Goal: Task Accomplishment & Management: Use online tool/utility

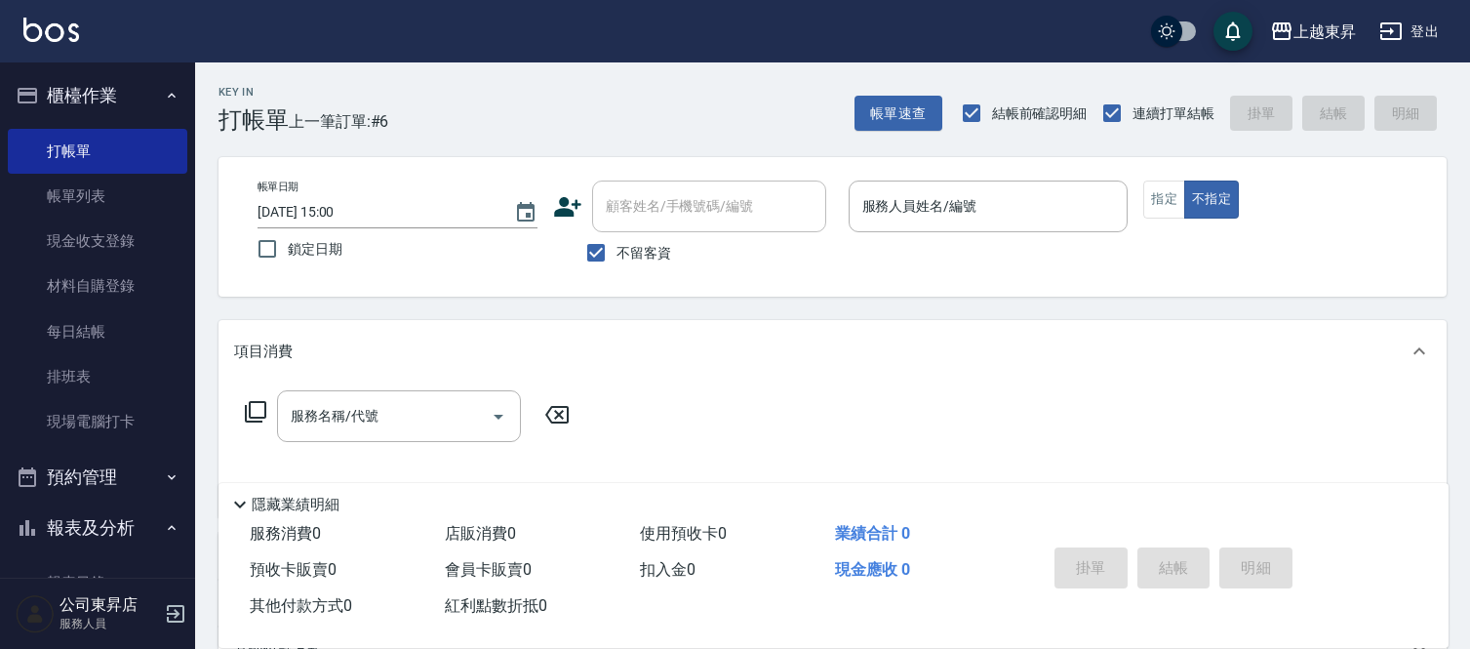
scroll to position [108, 0]
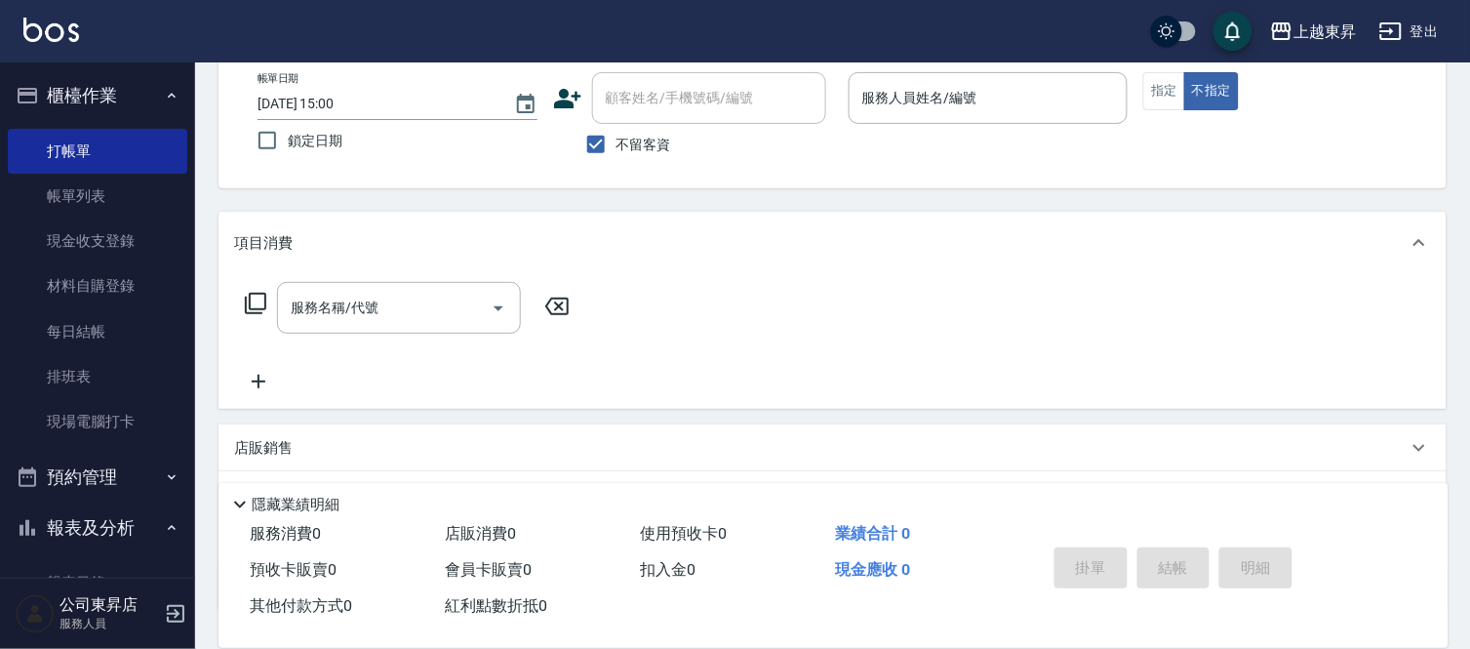
click at [638, 140] on span "不留客資" at bounding box center [643, 145] width 55 height 20
click at [616, 140] on input "不留客資" at bounding box center [595, 144] width 41 height 41
checkbox input "false"
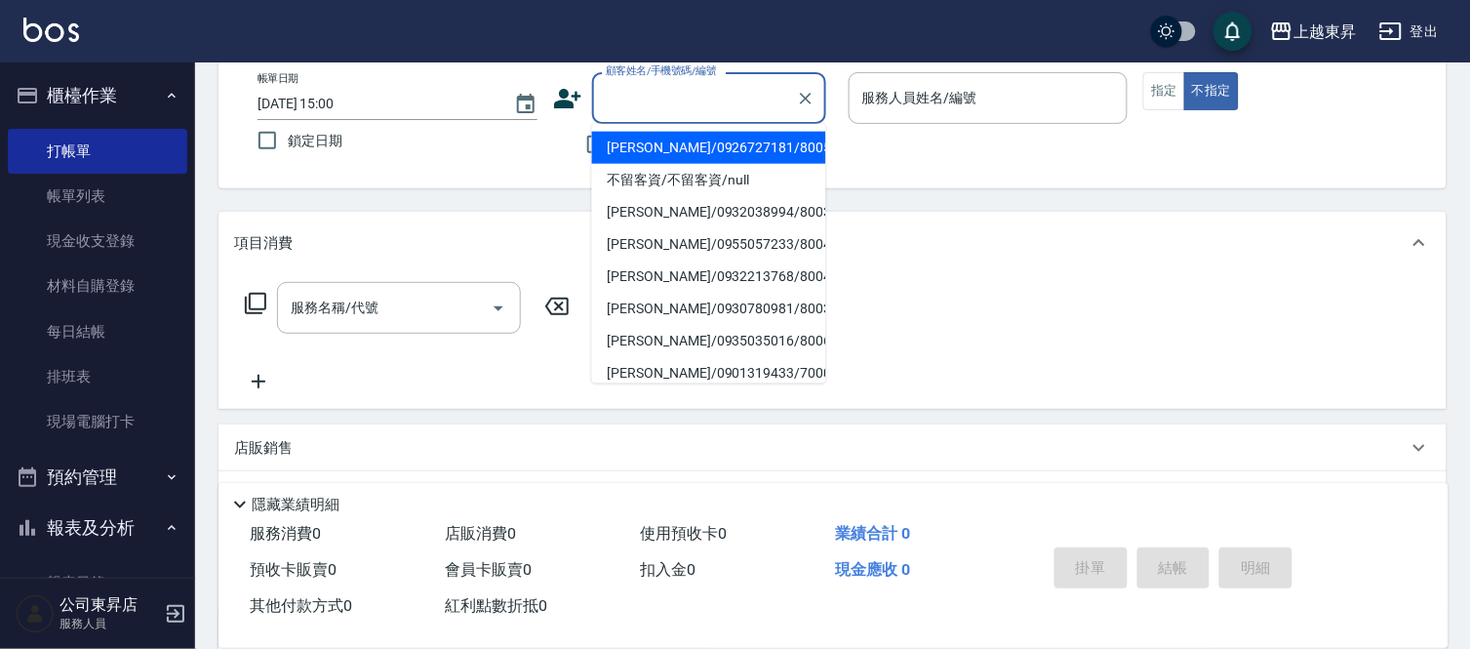
click at [667, 111] on input "顧客姓名/手機號碼/編號" at bounding box center [694, 98] width 187 height 34
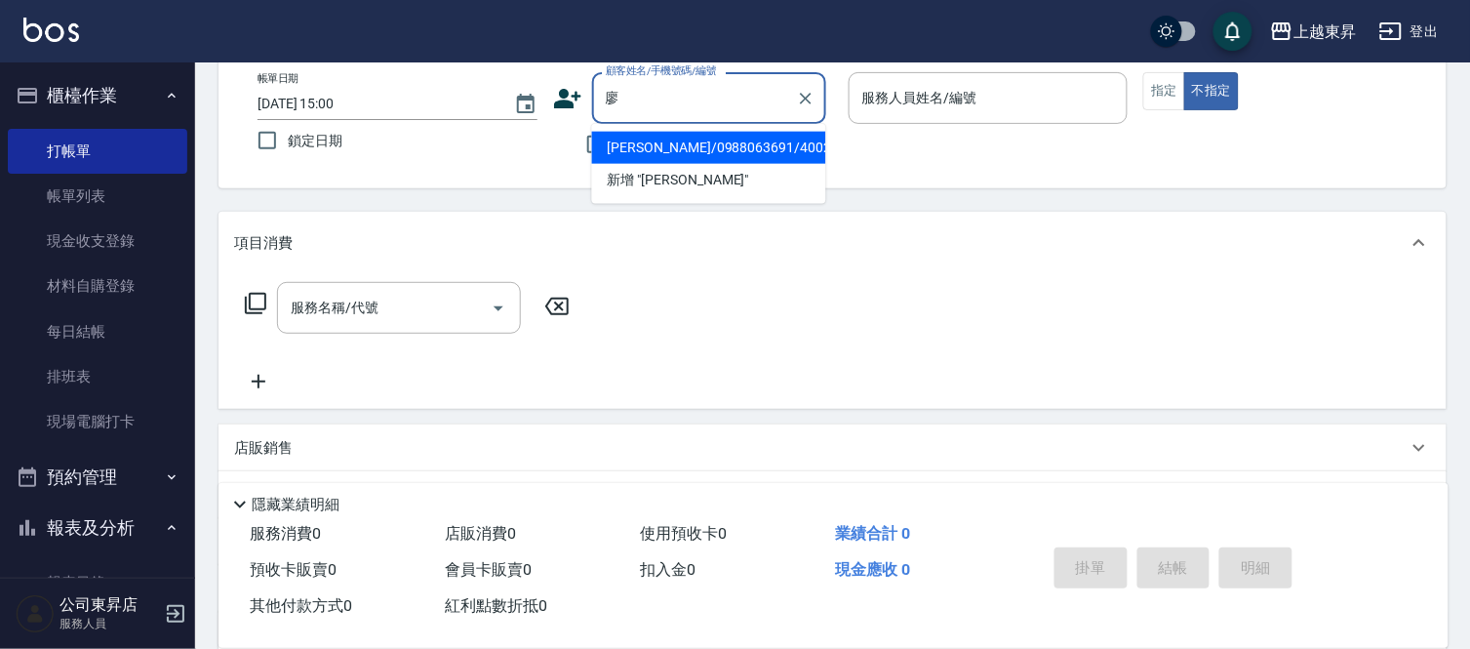
click at [695, 149] on li "[PERSON_NAME]/0988063691/40024" at bounding box center [709, 148] width 234 height 32
type input "[PERSON_NAME]/0988063691/40024"
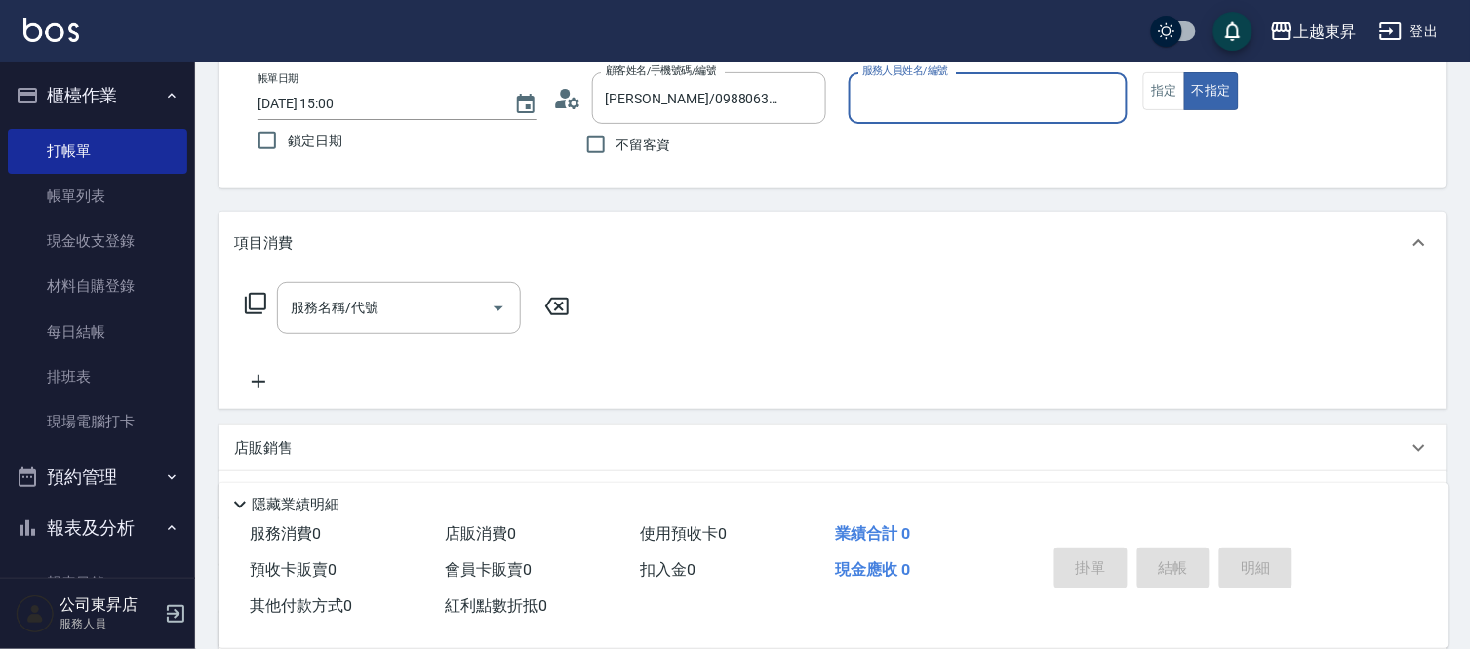
type input "[PERSON_NAME]04"
click at [1175, 91] on button "指定" at bounding box center [1164, 91] width 42 height 38
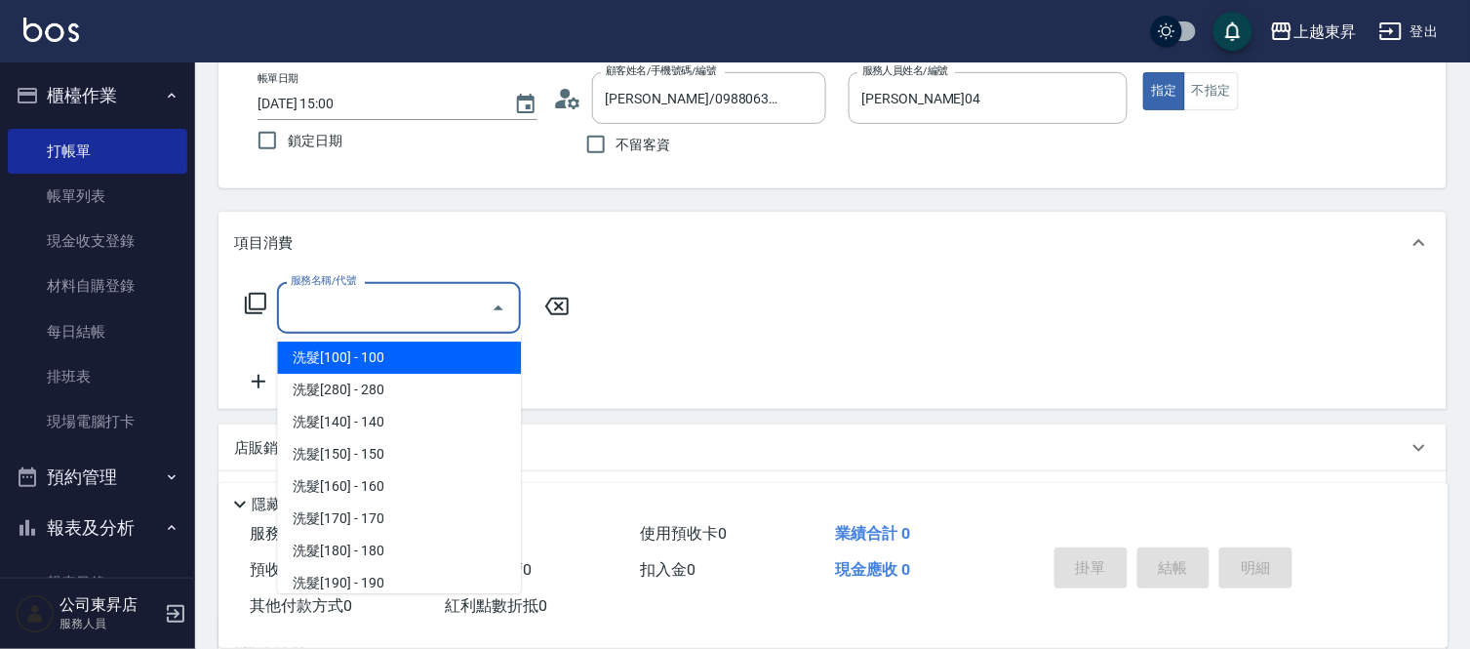
click at [421, 299] on input "服務名稱/代號" at bounding box center [384, 308] width 197 height 34
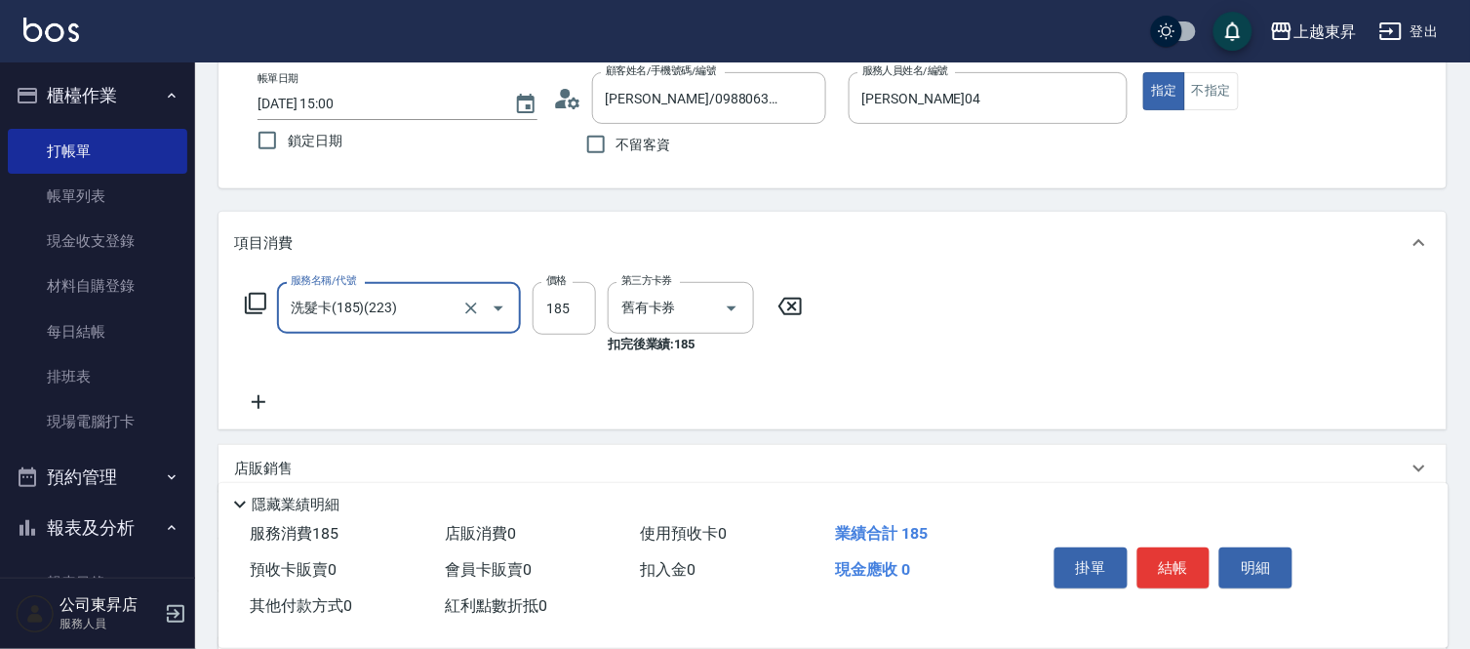
type input "洗髮卡(185)(223)"
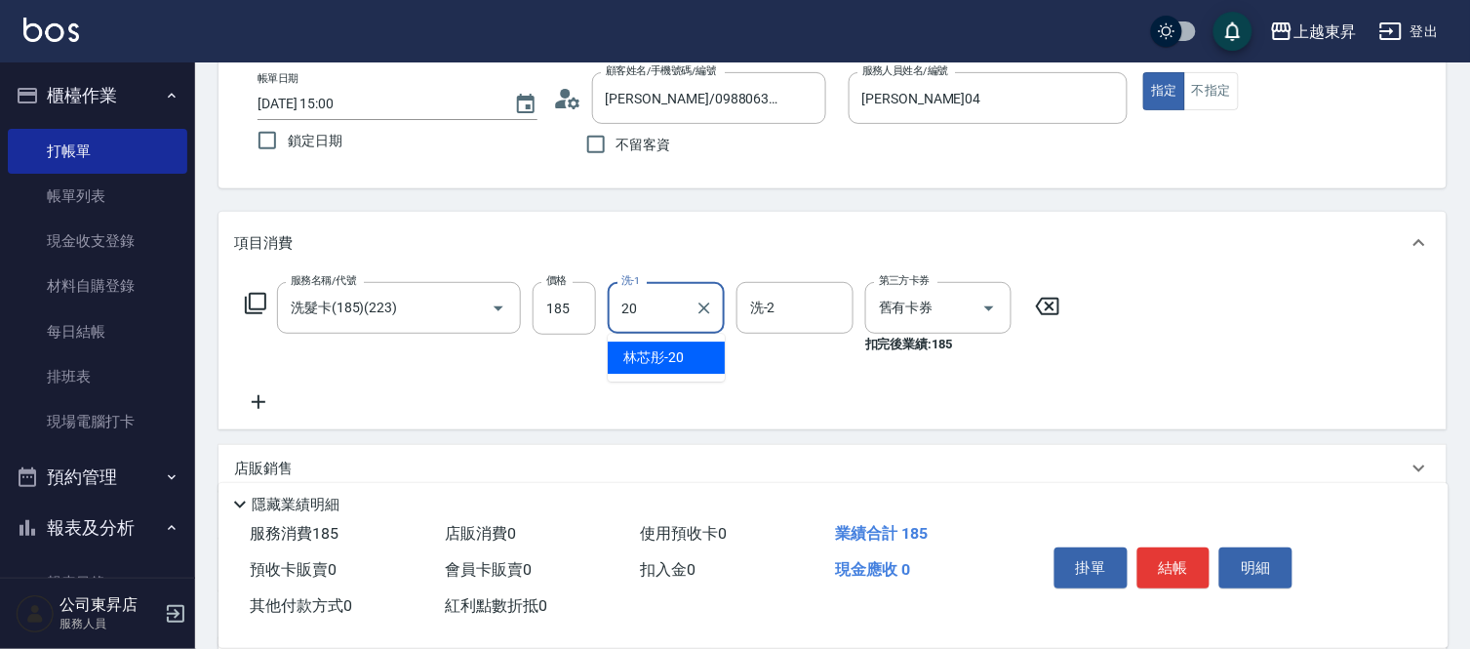
type input "林芯彤-20"
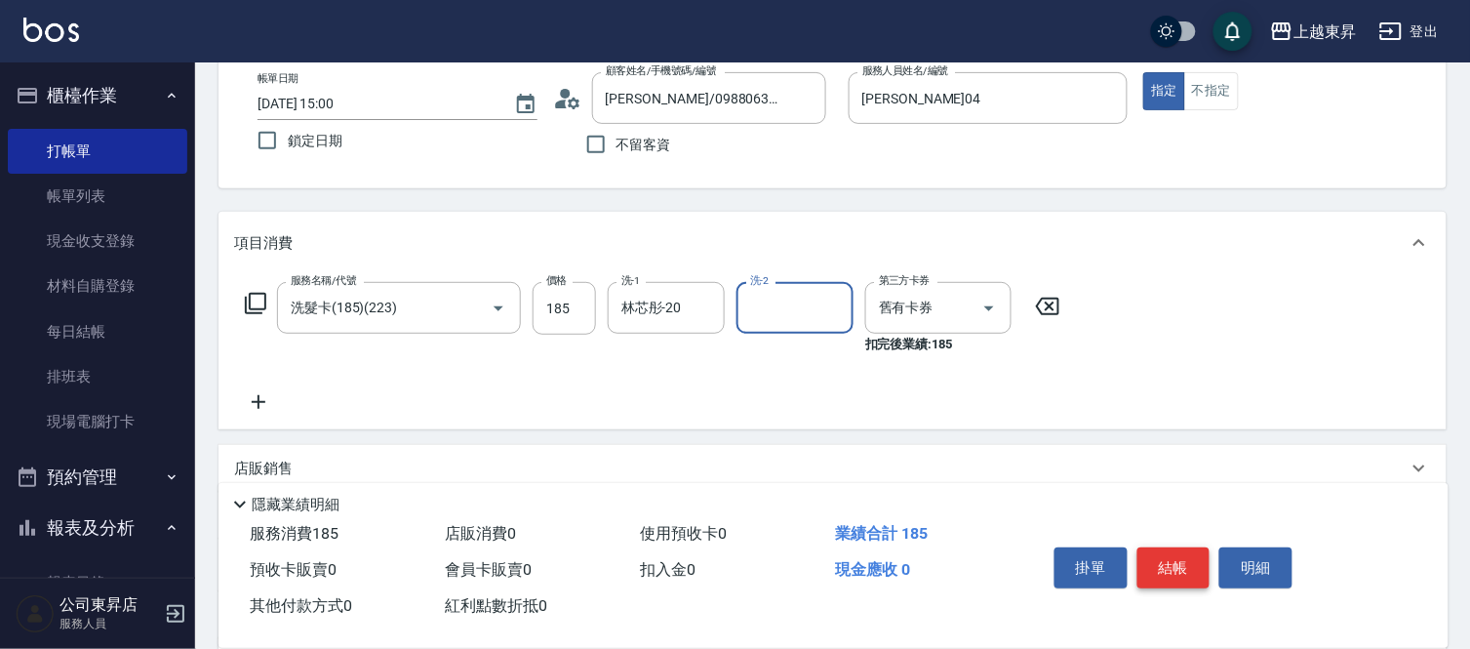
click at [1188, 553] on button "結帳" at bounding box center [1173, 567] width 73 height 41
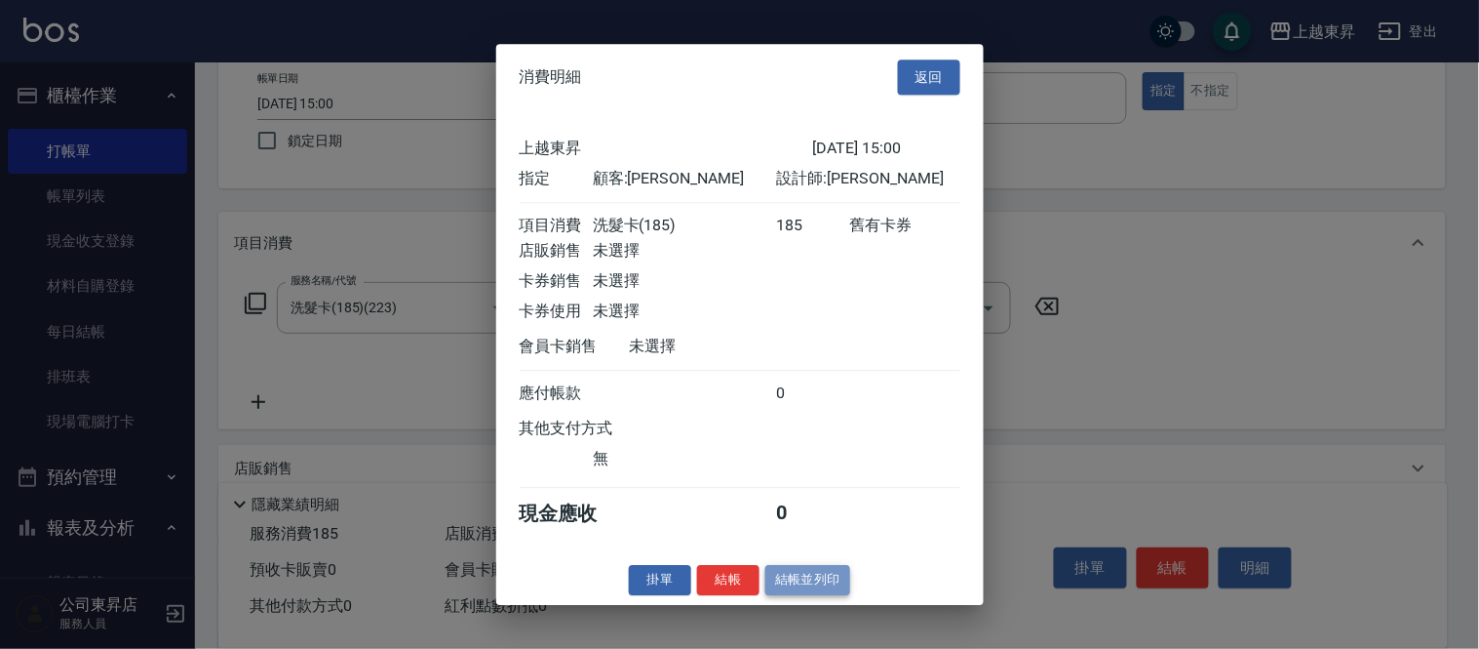
click at [802, 590] on button "結帳並列印" at bounding box center [808, 580] width 85 height 30
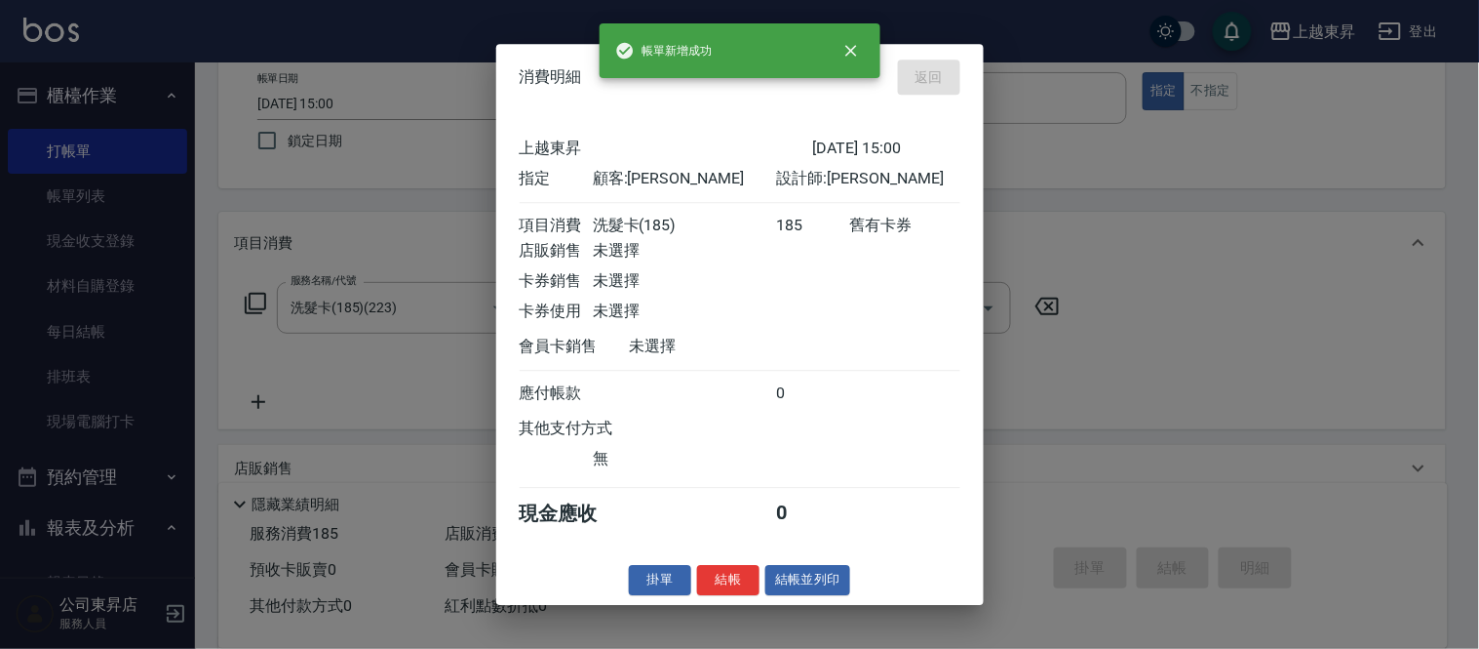
type input "[DATE] 15:51"
